Goal: Task Accomplishment & Management: Manage account settings

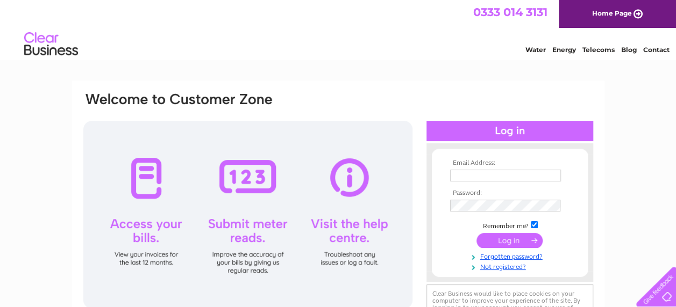
type input "[EMAIL_ADDRESS][DOMAIN_NAME]"
click at [510, 240] on input "submit" at bounding box center [509, 240] width 66 height 15
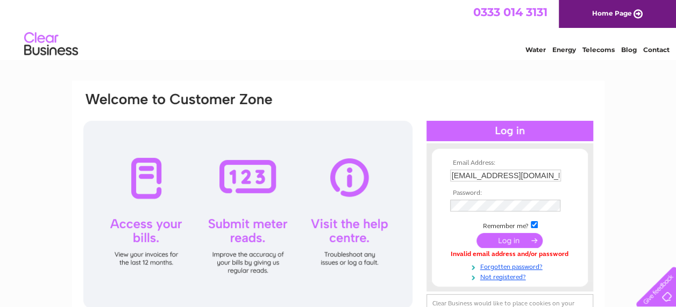
click at [512, 236] on input "submit" at bounding box center [509, 240] width 66 height 15
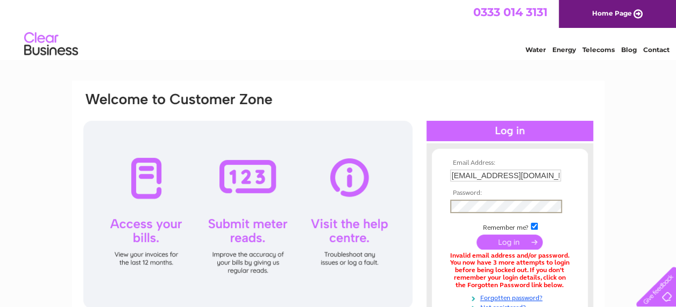
click at [391, 191] on div "Email Address: [EMAIL_ADDRESS][DOMAIN_NAME] Password:" at bounding box center [338, 233] width 512 height 284
click at [476, 235] on input "submit" at bounding box center [509, 242] width 66 height 15
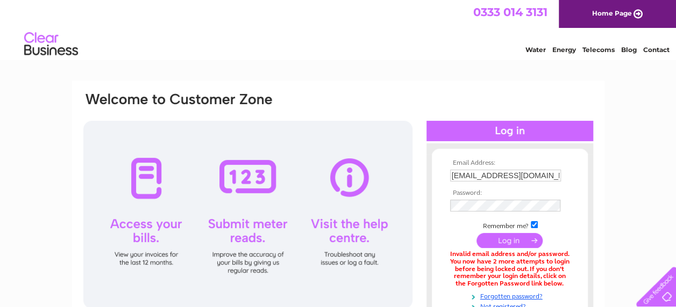
click at [517, 236] on input "submit" at bounding box center [509, 240] width 66 height 15
click at [596, 92] on div "Email Address: [EMAIL_ADDRESS][DOMAIN_NAME] Password:" at bounding box center [338, 233] width 532 height 304
